Goal: Navigation & Orientation: Find specific page/section

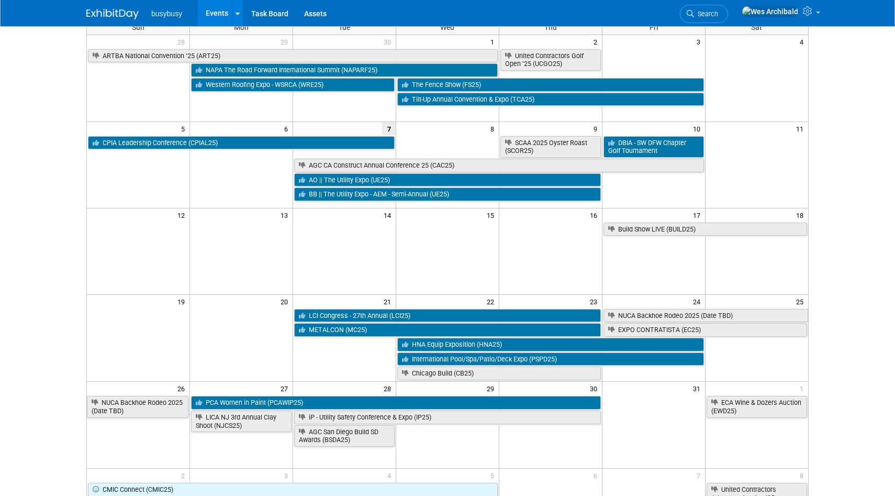
scroll to position [77, 0]
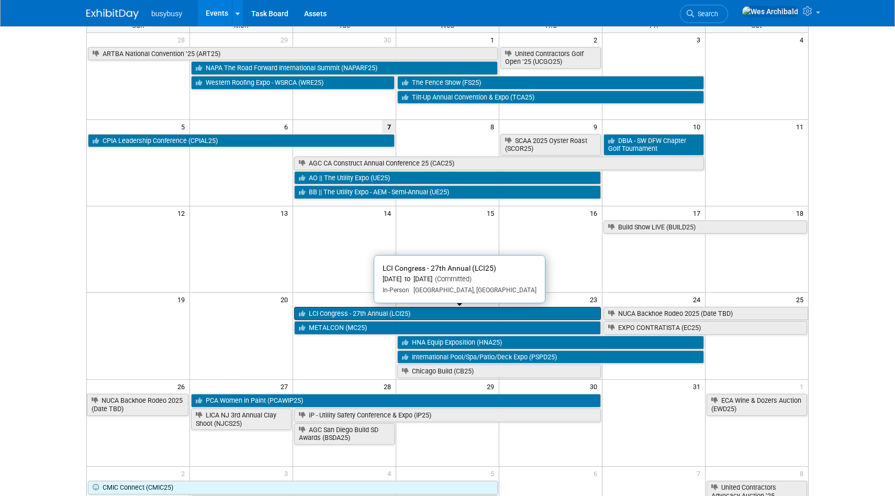
click at [358, 313] on link "LCI Congress - 27th Annual (LCI25)" at bounding box center [447, 314] width 307 height 14
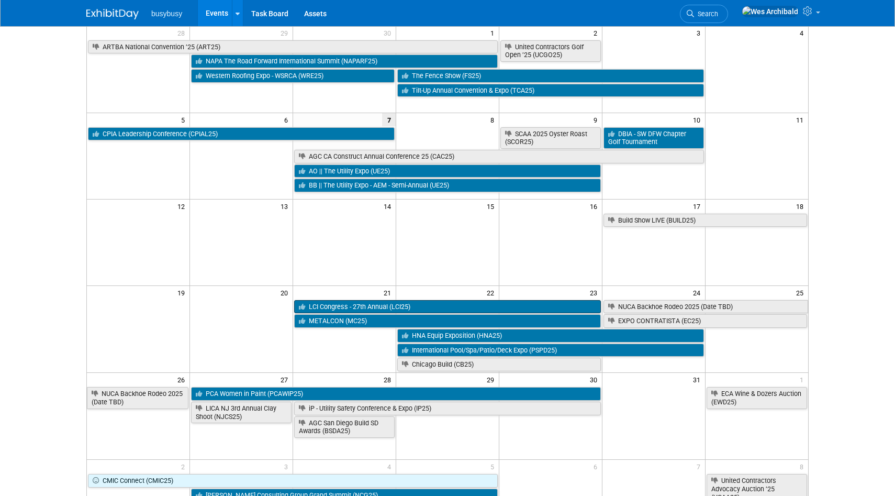
scroll to position [83, 0]
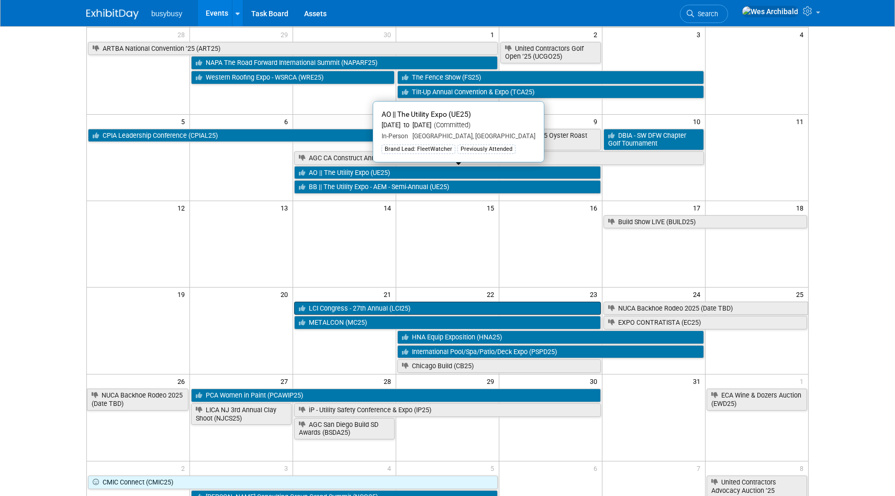
click at [359, 173] on link "AO || The Utility Expo (UE25)" at bounding box center [447, 173] width 307 height 14
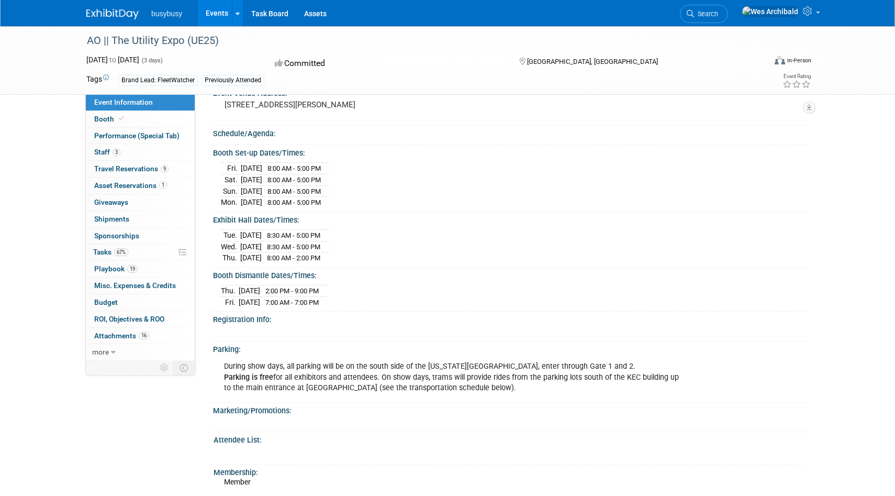
scroll to position [875, 0]
